Goal: Task Accomplishment & Management: Complete application form

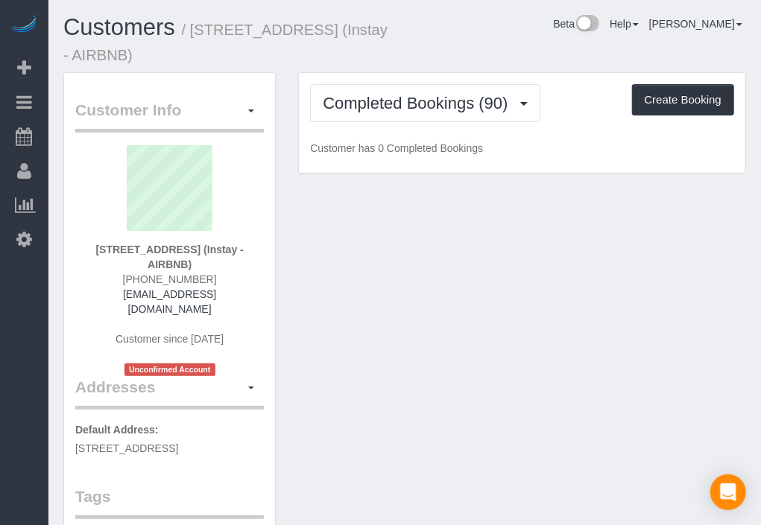
drag, startPoint x: 570, startPoint y: 54, endPoint x: 557, endPoint y: 49, distance: 13.4
click at [531, 43] on div "Customers / [STREET_ADDRESS] (Instay - AIRBNB) Beta Help Help Docs Take a Tour …" at bounding box center [404, 43] width 705 height 57
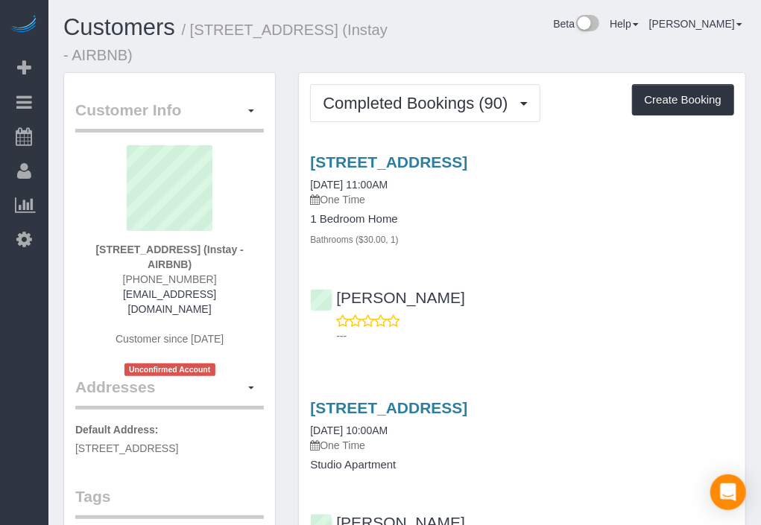
drag, startPoint x: 557, startPoint y: 49, endPoint x: 471, endPoint y: 42, distance: 86.7
click at [445, 32] on div "Beta Help Help Docs Take a Tour Contact Support [PERSON_NAME] My Account Change…" at bounding box center [581, 28] width 352 height 26
click at [670, 94] on button "Create Booking" at bounding box center [683, 99] width 102 height 31
select select "IA"
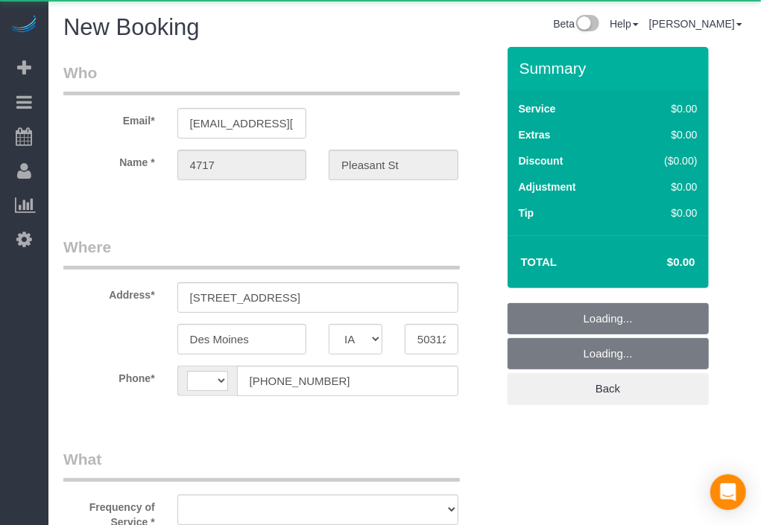
select select "string:[GEOGRAPHIC_DATA]"
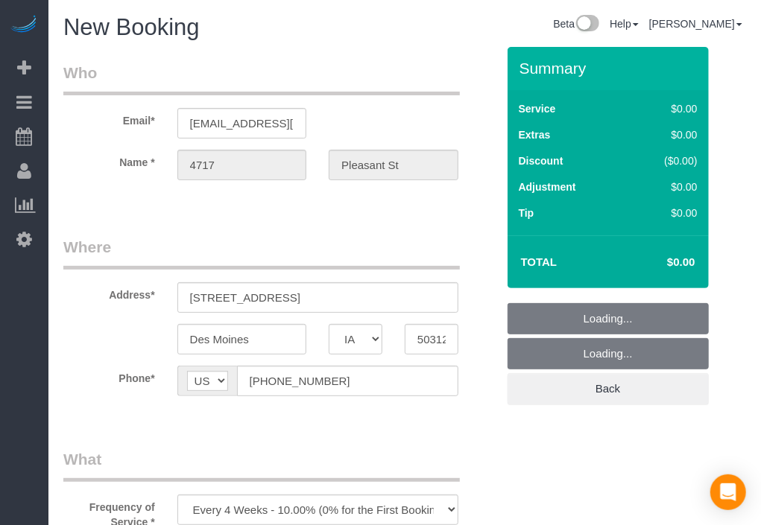
select select "object:1949"
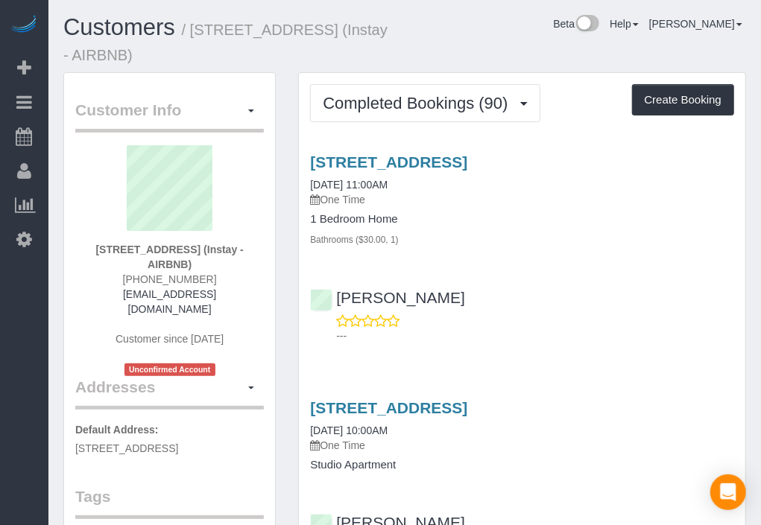
drag, startPoint x: 34, startPoint y: 290, endPoint x: 7, endPoint y: 319, distance: 39.5
drag, startPoint x: 7, startPoint y: 319, endPoint x: 10, endPoint y: 334, distance: 15.1
click at [7, 319] on div "Beta Add Booking Bookings Active Bookings Cancelled Bookings Quote Inquiries Do…" at bounding box center [24, 262] width 48 height 525
click at [19, 353] on div "Beta Add Booking Bookings Active Bookings Cancelled Bookings Quote Inquiries Do…" at bounding box center [24, 262] width 48 height 525
click at [435, 41] on div "Customers / [STREET_ADDRESS] (Instay - AIRBNB) Beta Help Help Docs Take a Tour …" at bounding box center [404, 43] width 705 height 57
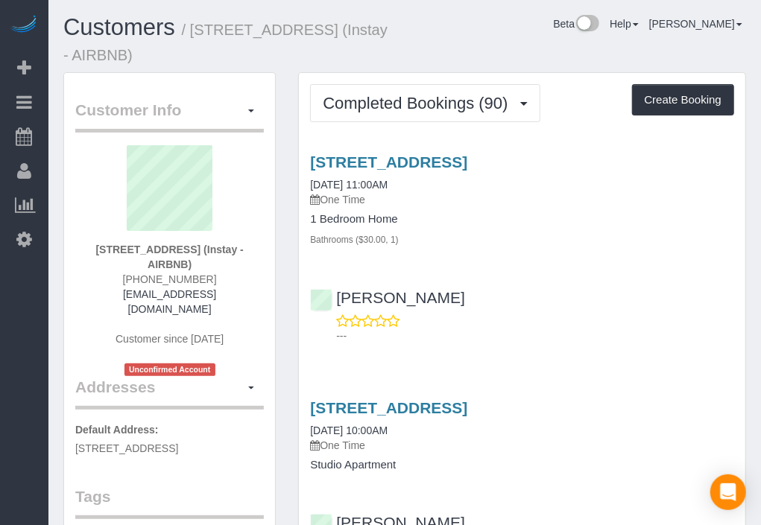
drag, startPoint x: 19, startPoint y: 349, endPoint x: 114, endPoint y: 402, distance: 109.0
click at [4, 410] on div "Beta Add Booking Bookings Active Bookings Cancelled Bookings Quote Inquiries Do…" at bounding box center [24, 262] width 48 height 525
click at [567, 38] on div "Beta Help Help Docs Take a Tour Contact Support [PERSON_NAME] My Account Change…" at bounding box center [581, 28] width 352 height 26
